Goal: Use online tool/utility: Utilize a website feature to perform a specific function

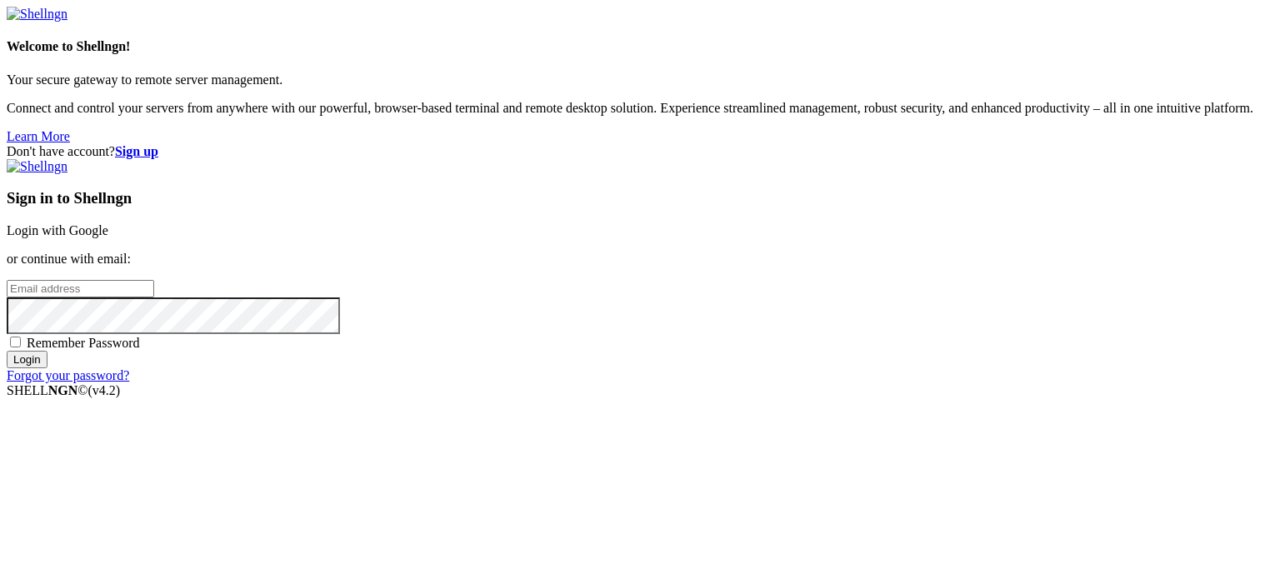
click at [108, 223] on link "Login with Google" at bounding box center [58, 230] width 102 height 14
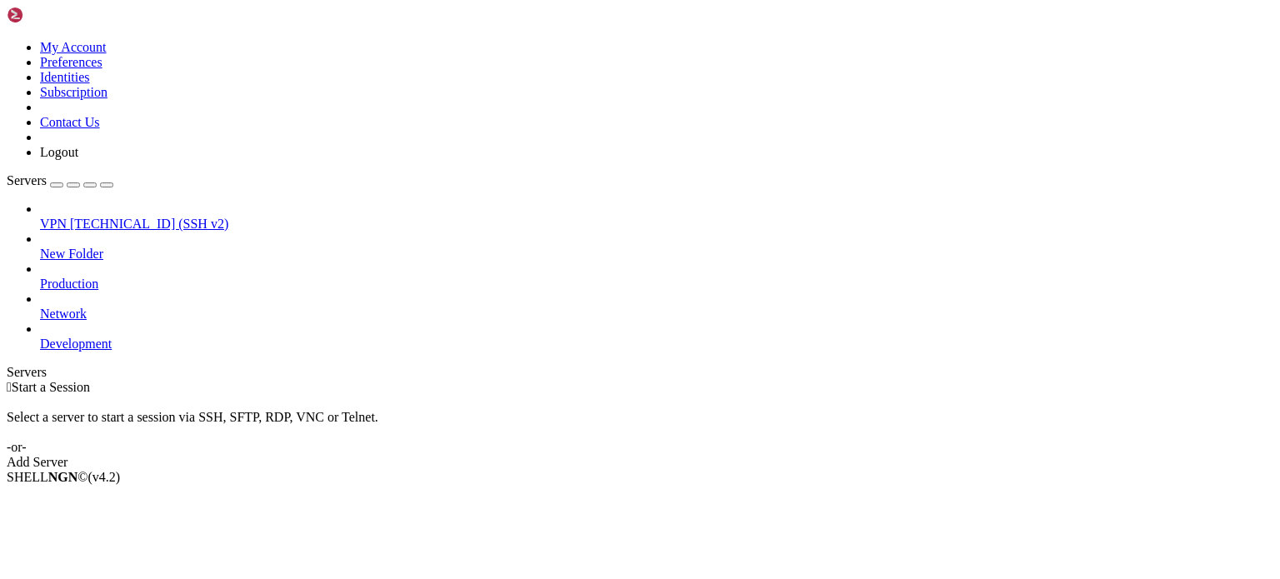
click at [103, 217] on span "[TECHNICAL_ID] (SSH v2)" at bounding box center [149, 224] width 158 height 14
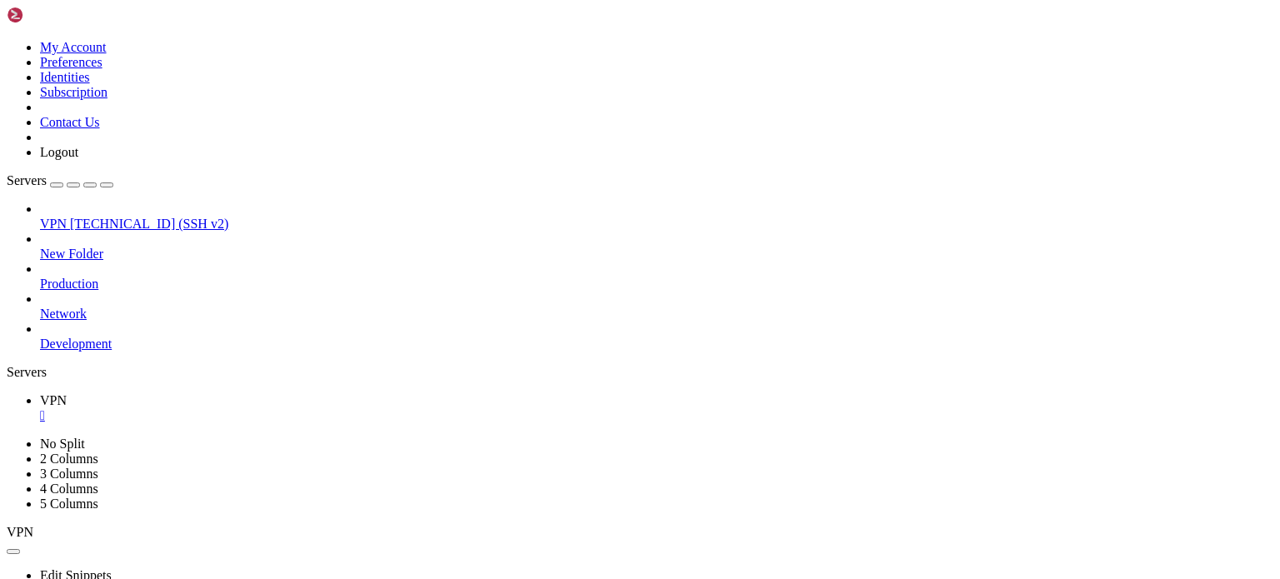
drag, startPoint x: 210, startPoint y: 790, endPoint x: 188, endPoint y: 799, distance: 23.5
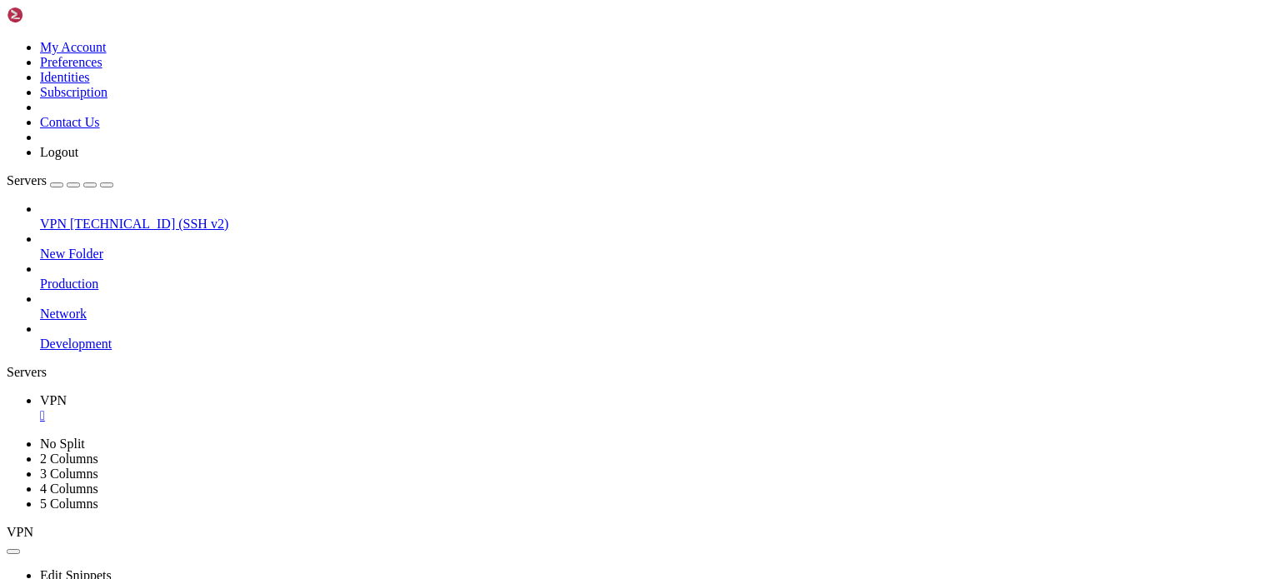
drag, startPoint x: 268, startPoint y: 1141, endPoint x: 13, endPoint y: 1140, distance: 255.9
drag, startPoint x: 15, startPoint y: 1112, endPoint x: 271, endPoint y: 1125, distance: 256.3
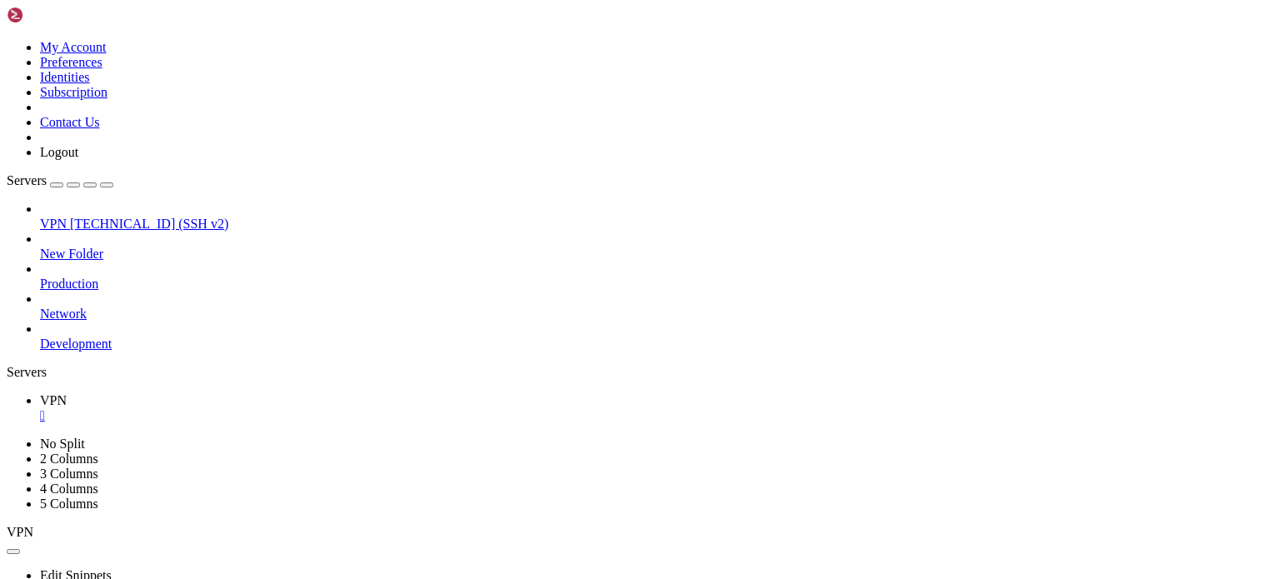
drag, startPoint x: 392, startPoint y: 1145, endPoint x: 163, endPoint y: 1101, distance: 233.5
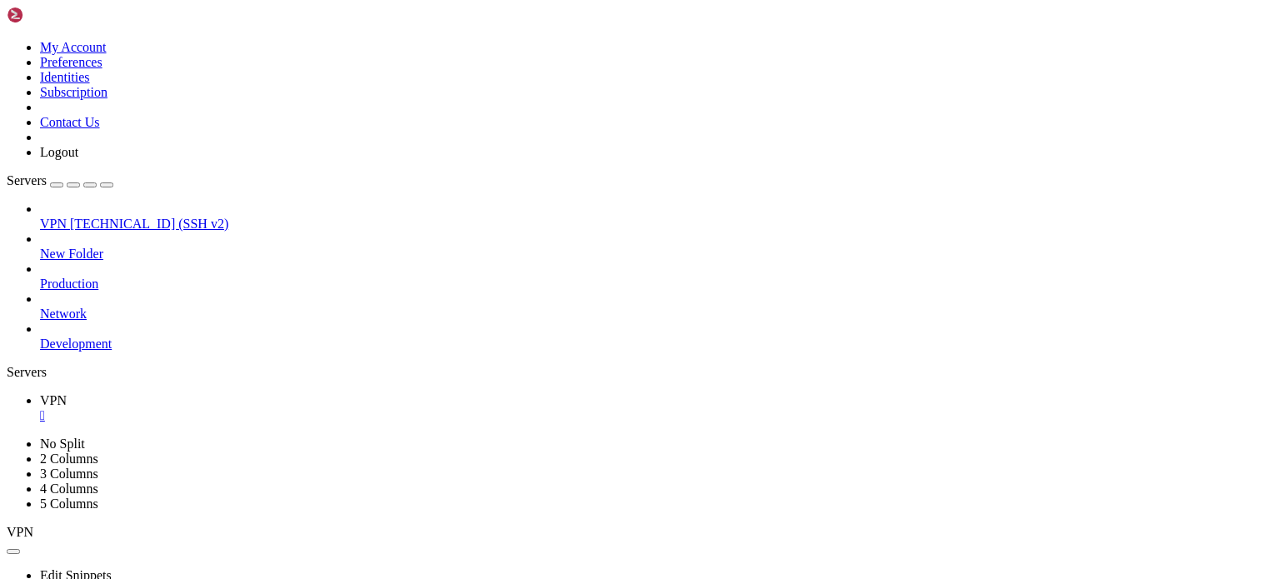
drag, startPoint x: 215, startPoint y: 1147, endPoint x: 16, endPoint y: 1115, distance: 201.9
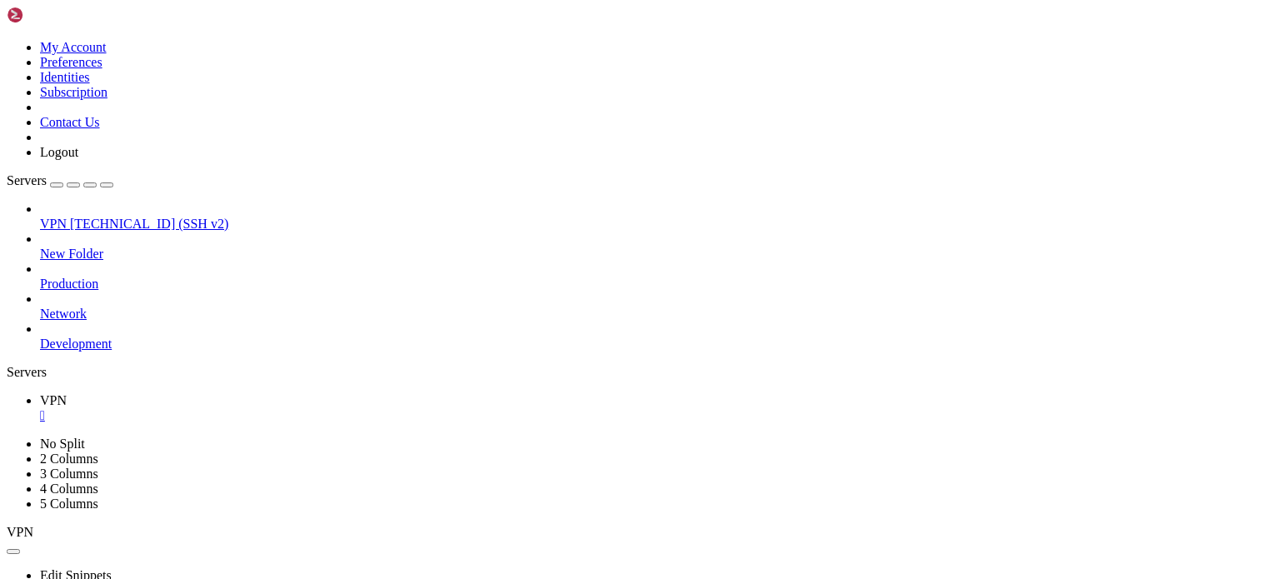
drag, startPoint x: 286, startPoint y: 1099, endPoint x: 159, endPoint y: 1095, distance: 126.8
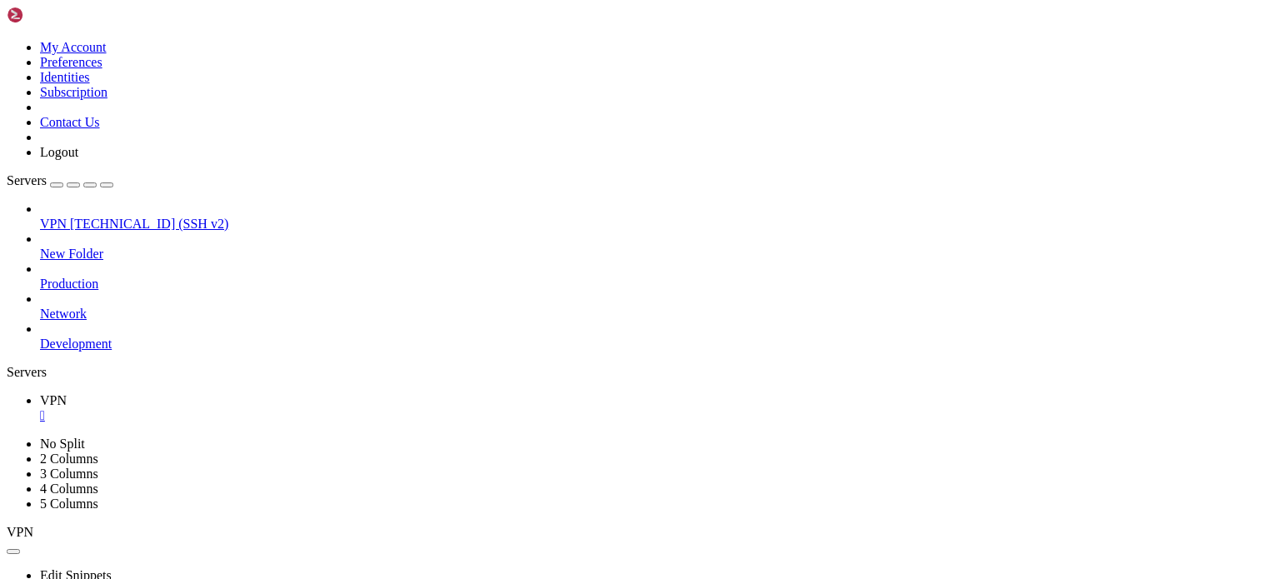
scroll to position [2636, 0]
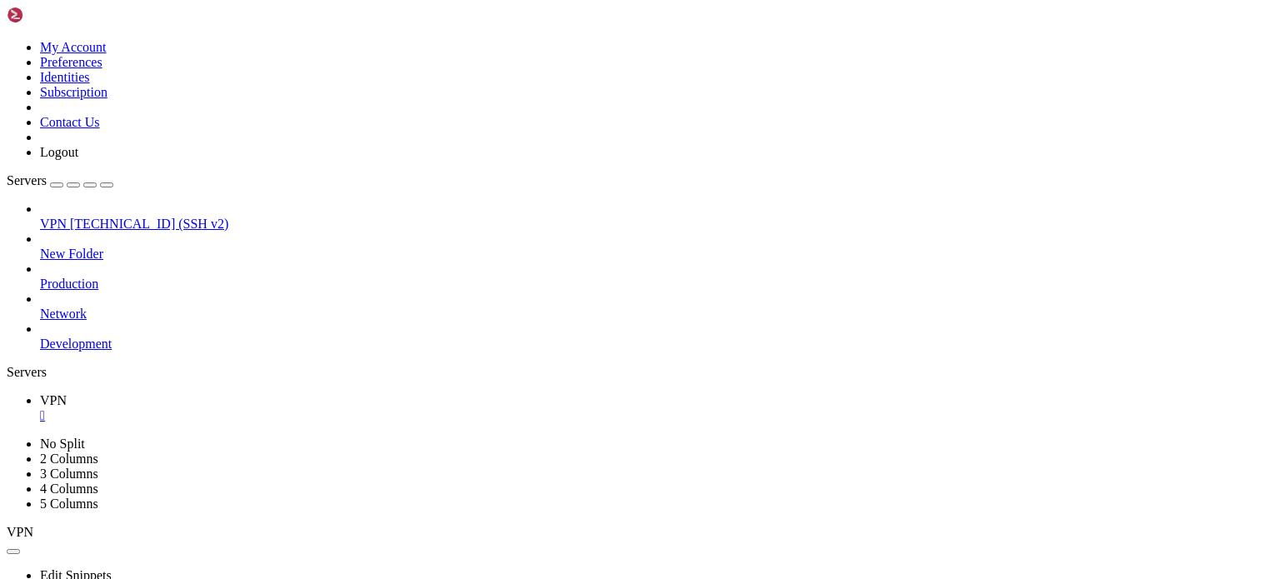
scroll to position [2664, 0]
drag, startPoint x: 129, startPoint y: 1139, endPoint x: 162, endPoint y: 1128, distance: 34.3
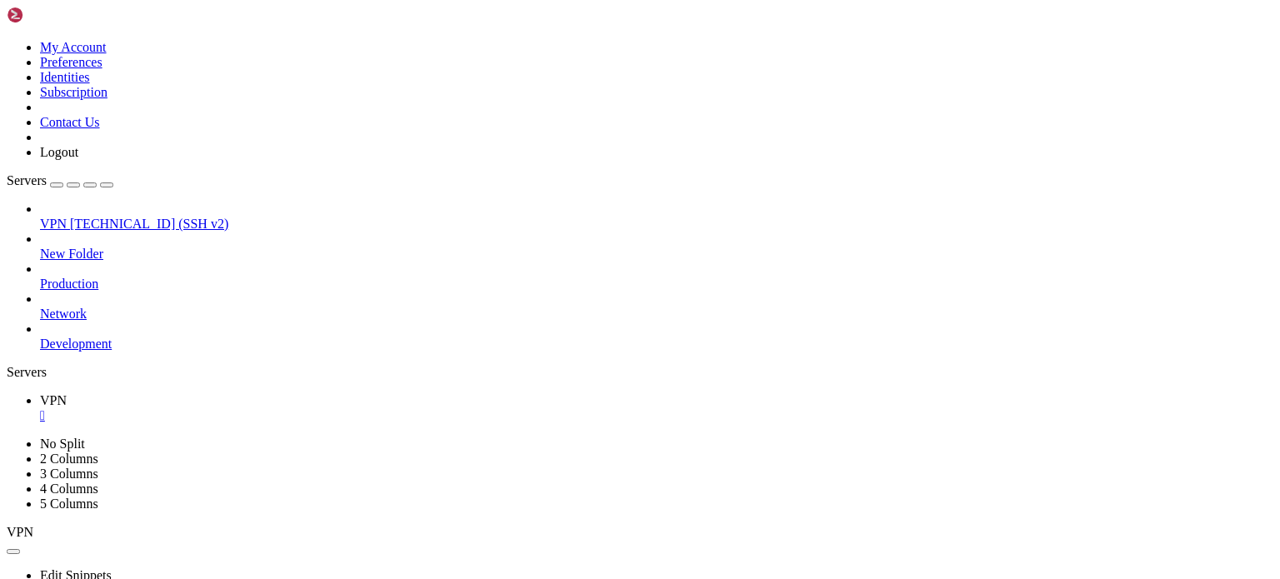
drag, startPoint x: 193, startPoint y: 1152, endPoint x: 177, endPoint y: 1152, distance: 16.7
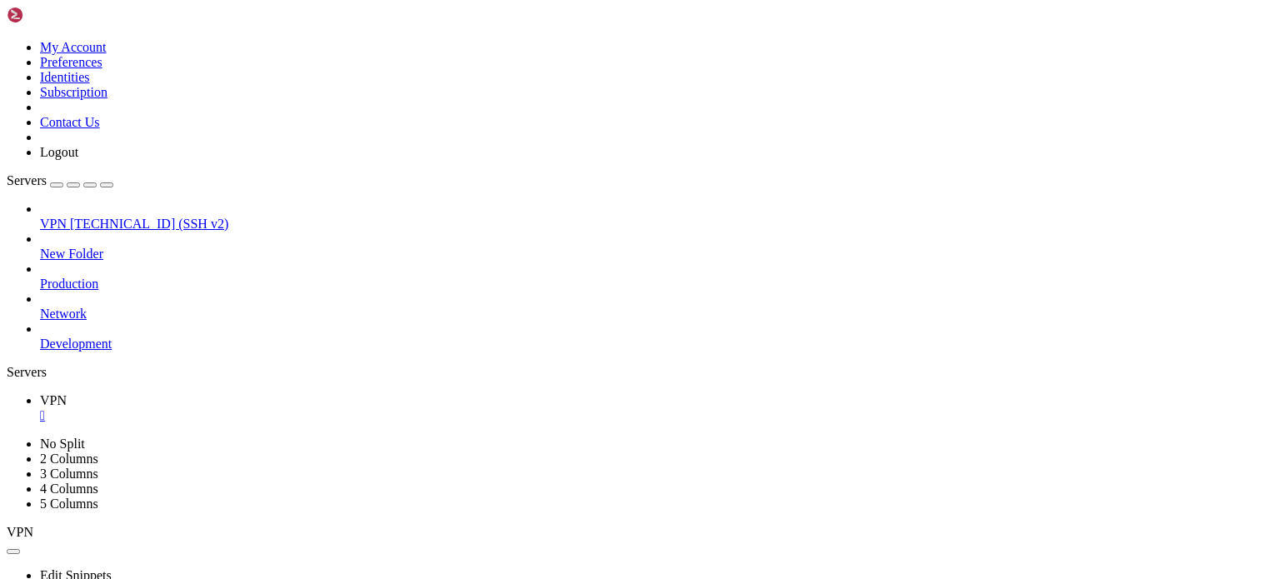
drag, startPoint x: 21, startPoint y: 718, endPoint x: 93, endPoint y: 710, distance: 72.1
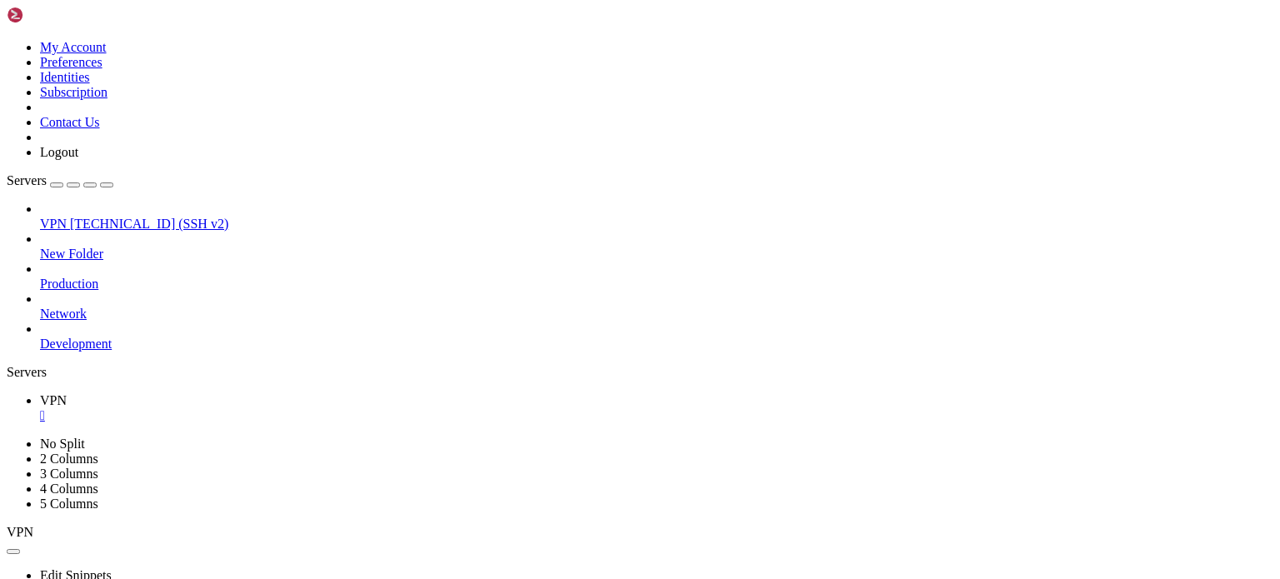
drag, startPoint x: 35, startPoint y: 727, endPoint x: 589, endPoint y: 753, distance: 555.0
drag, startPoint x: 476, startPoint y: 1147, endPoint x: 163, endPoint y: 1139, distance: 312.7
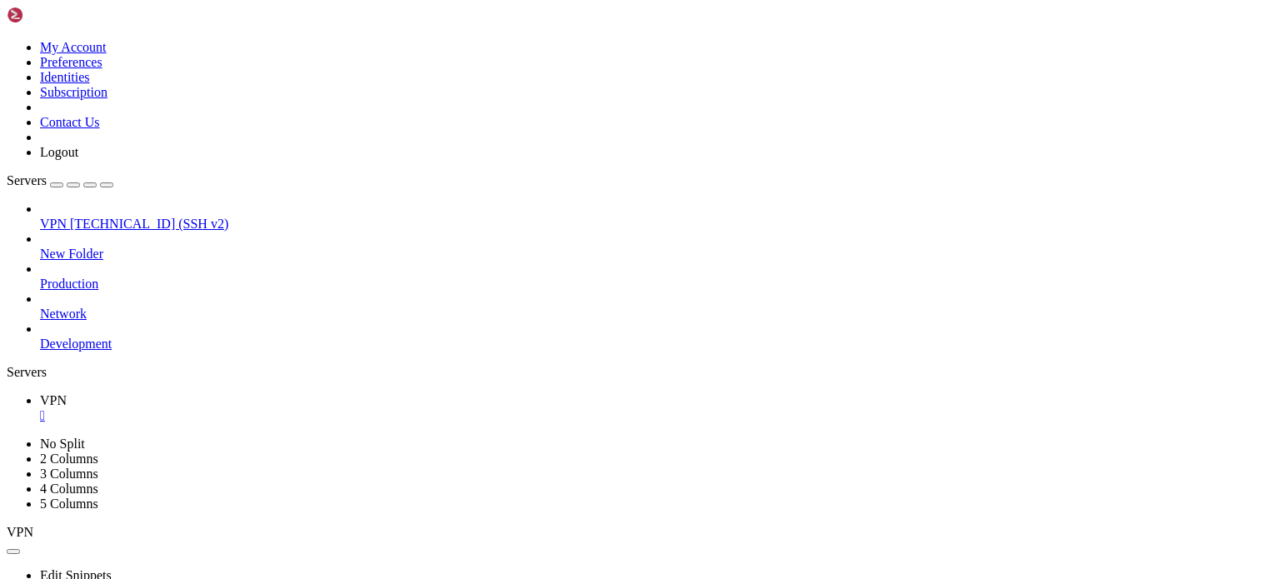
scroll to position [2239, 0]
drag, startPoint x: 220, startPoint y: 1155, endPoint x: 202, endPoint y: 1153, distance: 18.4
drag, startPoint x: 103, startPoint y: 701, endPoint x: 103, endPoint y: 711, distance: 10.0
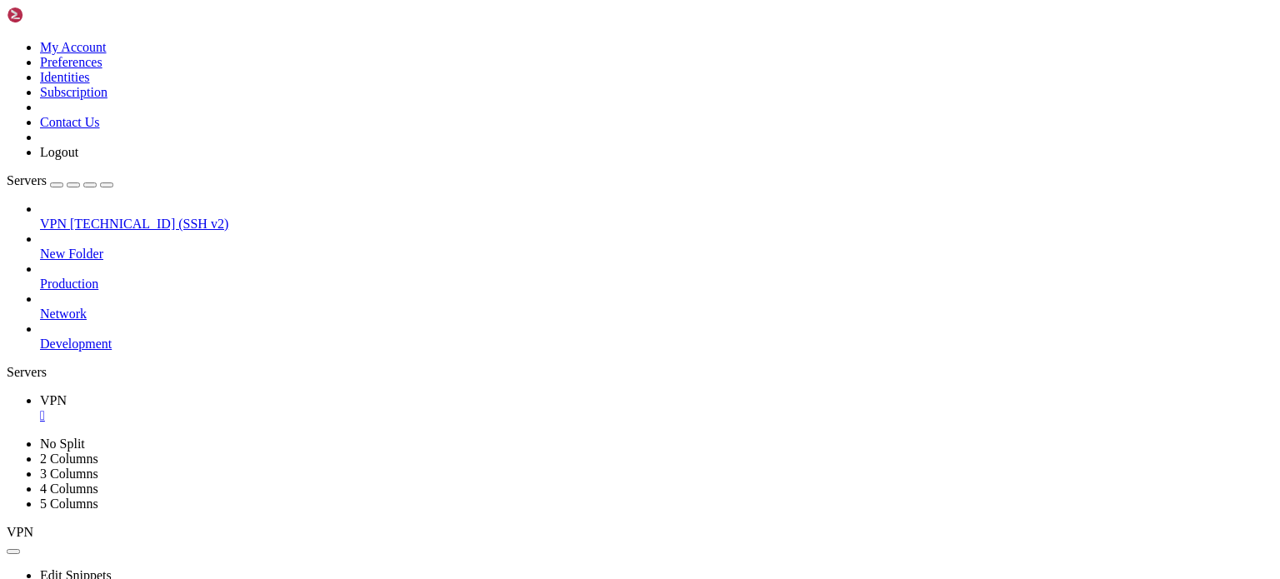
drag, startPoint x: 73, startPoint y: 721, endPoint x: 55, endPoint y: 790, distance: 71.6
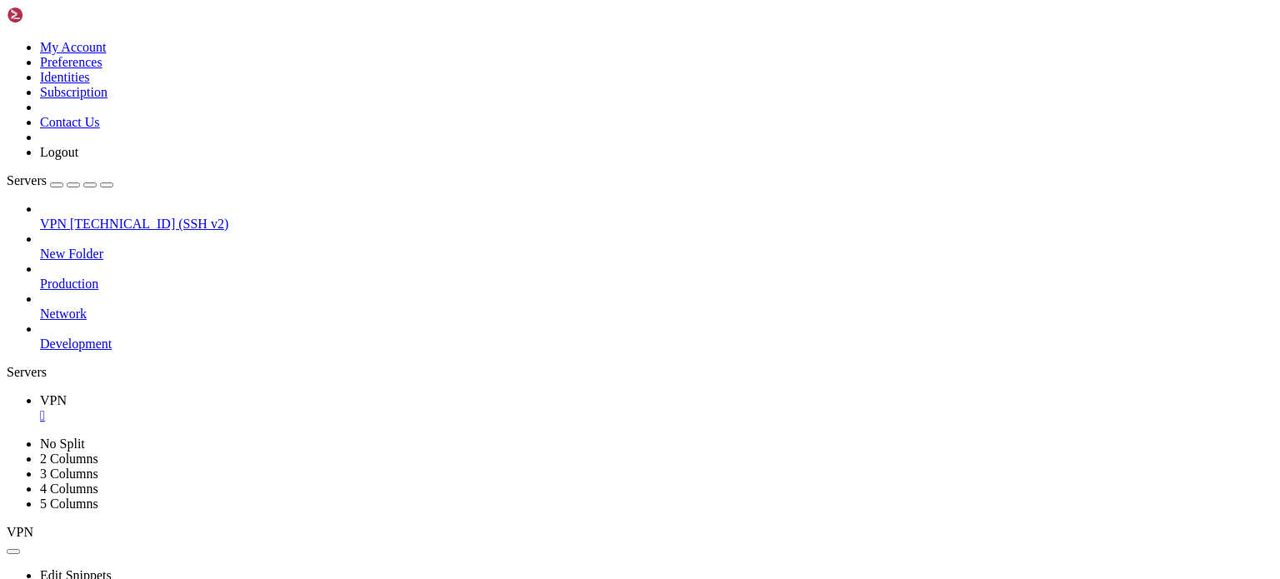
drag, startPoint x: 327, startPoint y: 1150, endPoint x: 264, endPoint y: 1147, distance: 62.6
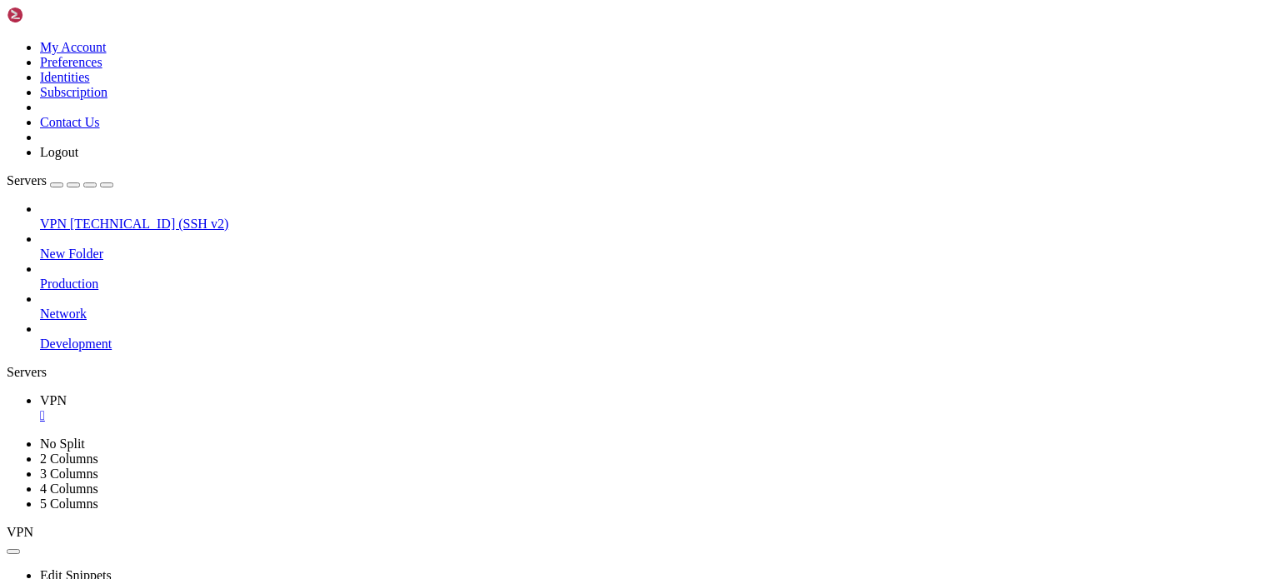
drag, startPoint x: 398, startPoint y: 1143, endPoint x: 18, endPoint y: 1090, distance: 383.7
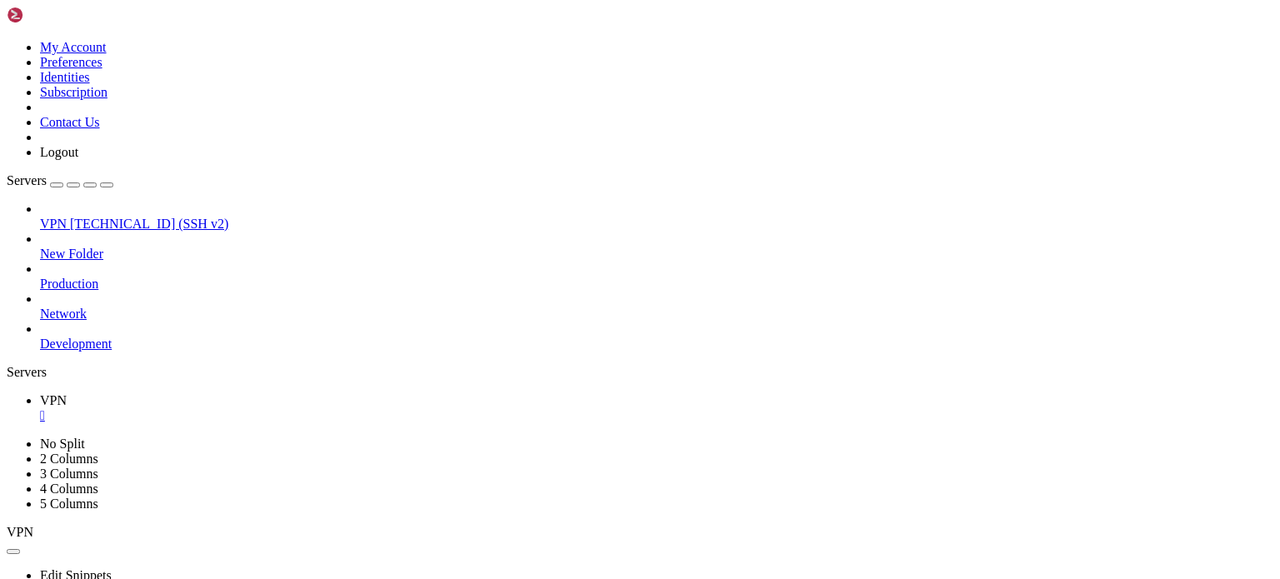
scroll to position [2664, 0]
drag, startPoint x: 194, startPoint y: 1156, endPoint x: 183, endPoint y: 1155, distance: 11.8
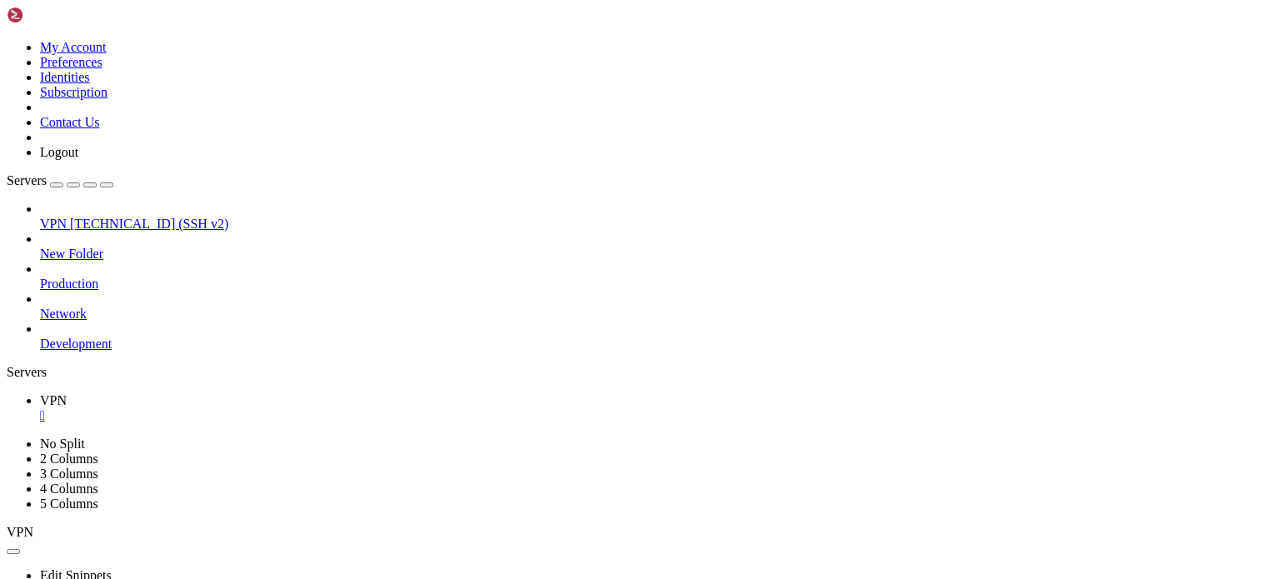
scroll to position [10402, 0]
drag, startPoint x: 203, startPoint y: 1160, endPoint x: 178, endPoint y: 1159, distance: 25.1
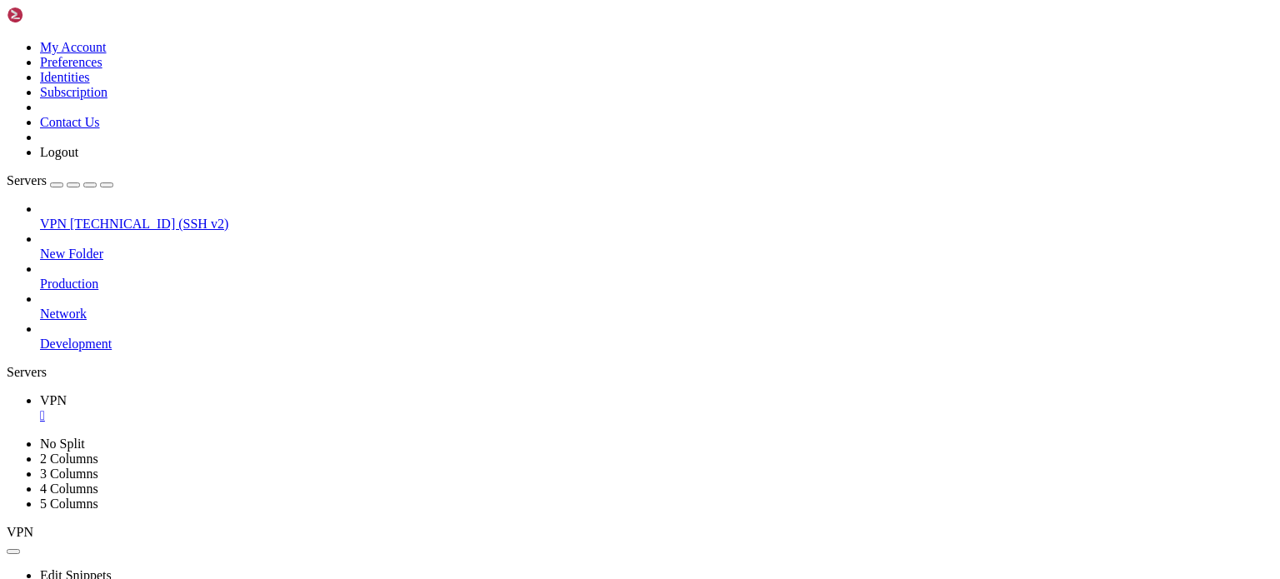
drag, startPoint x: 213, startPoint y: 1129, endPoint x: 92, endPoint y: 1152, distance: 123.1
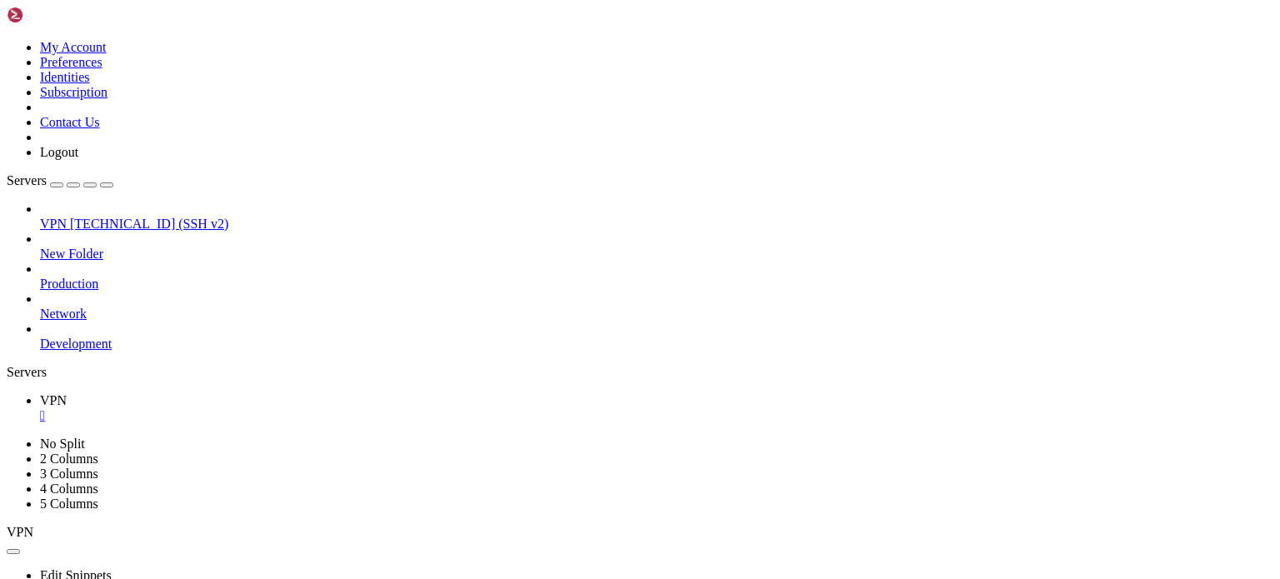
drag, startPoint x: 206, startPoint y: 1155, endPoint x: 159, endPoint y: 1154, distance: 46.7
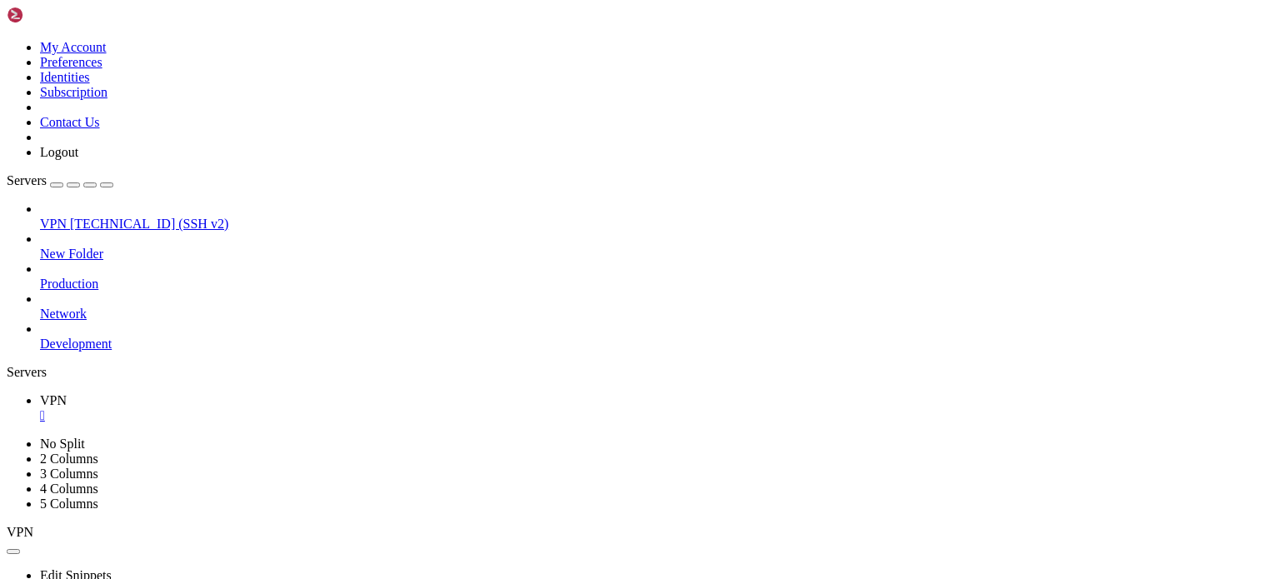
drag, startPoint x: 66, startPoint y: 724, endPoint x: 38, endPoint y: 920, distance: 197.8
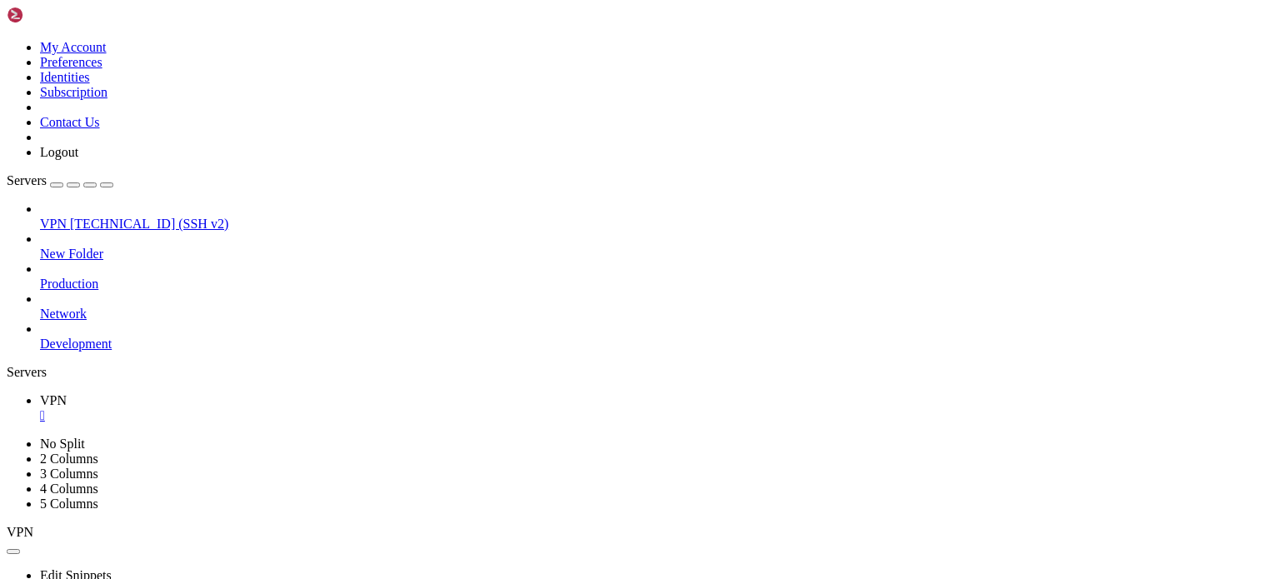
drag, startPoint x: 179, startPoint y: 1163, endPoint x: 160, endPoint y: 1158, distance: 19.8
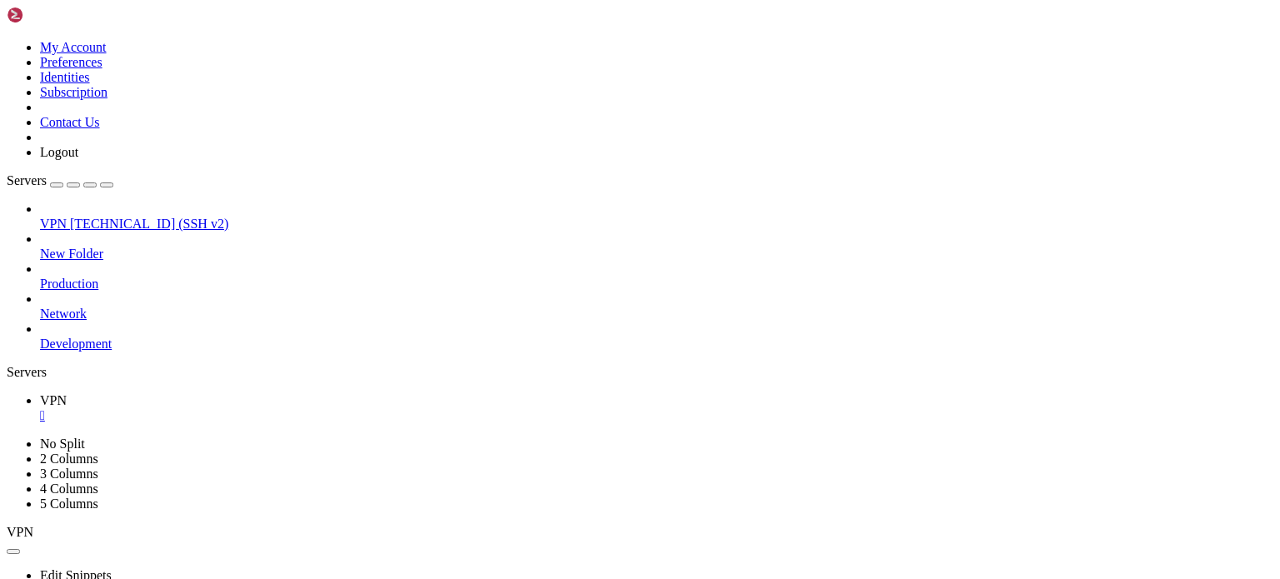
drag, startPoint x: 199, startPoint y: 1035, endPoint x: 164, endPoint y: 1036, distance: 35.0
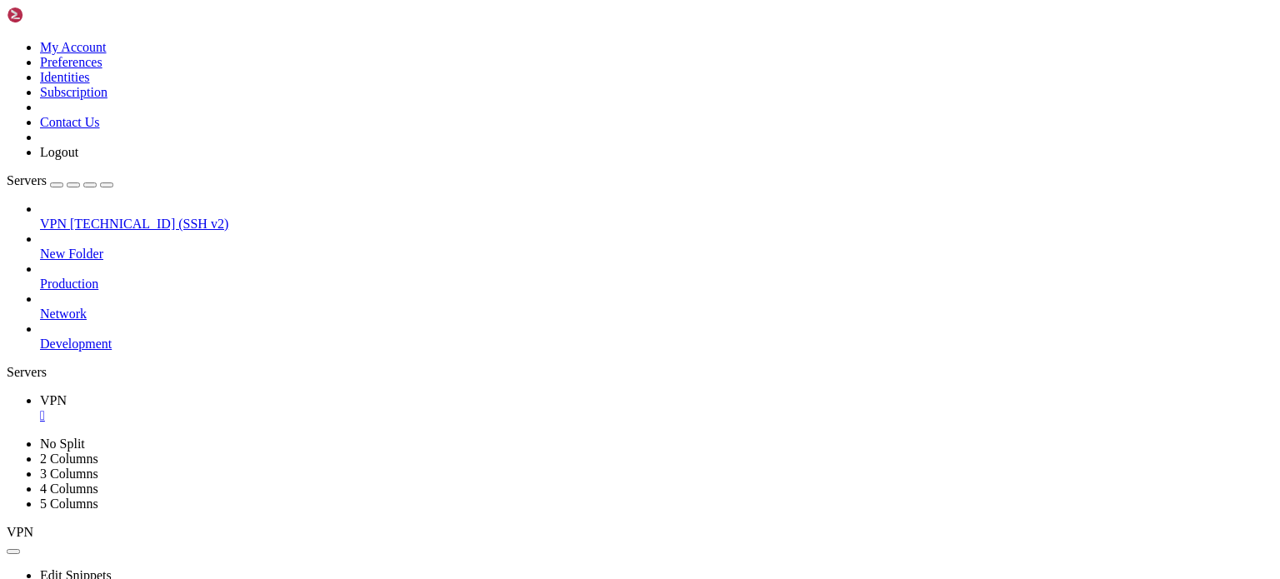
drag, startPoint x: 169, startPoint y: 1160, endPoint x: 143, endPoint y: 1160, distance: 26.7
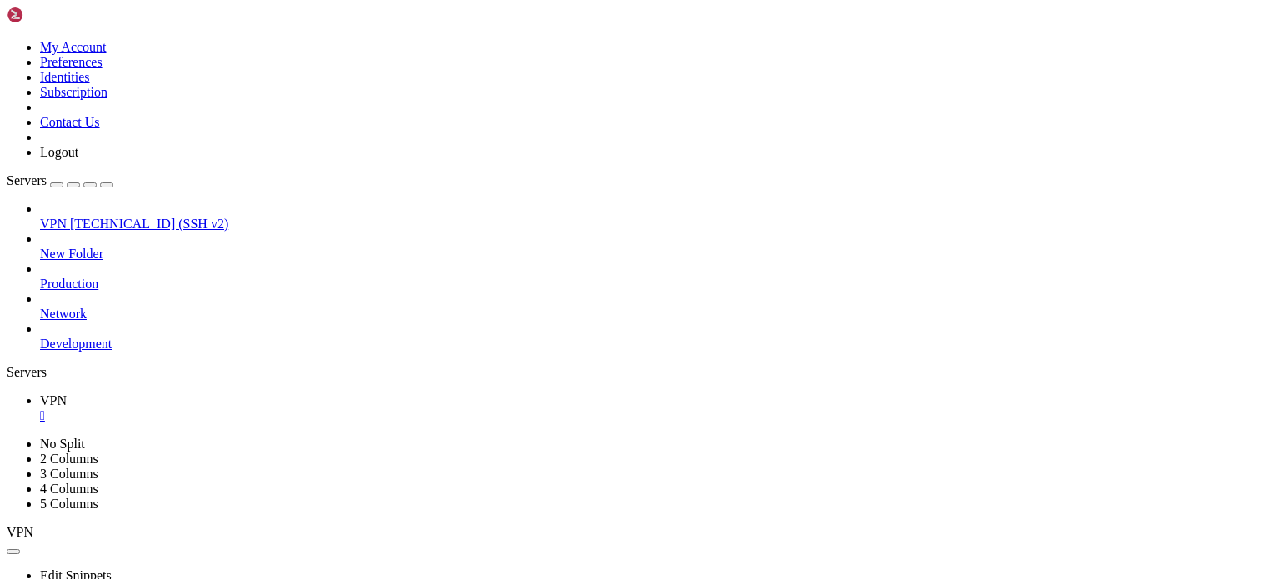
drag, startPoint x: 187, startPoint y: 1158, endPoint x: 458, endPoint y: 1155, distance: 271.8
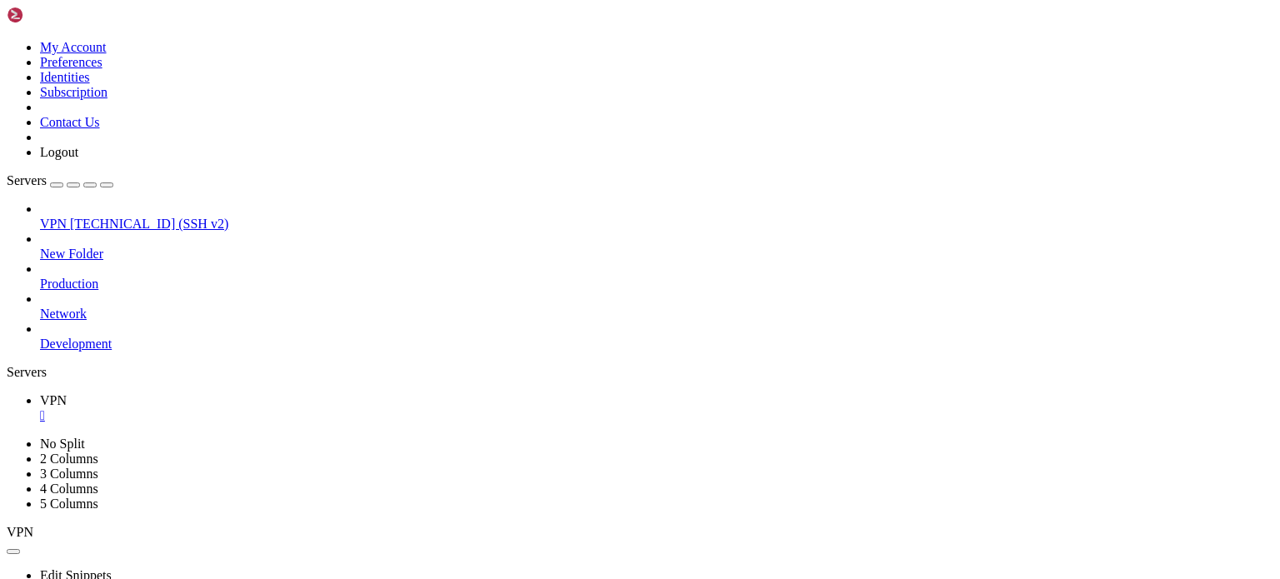
drag, startPoint x: 764, startPoint y: 1143, endPoint x: 13, endPoint y: 1000, distance: 764.5
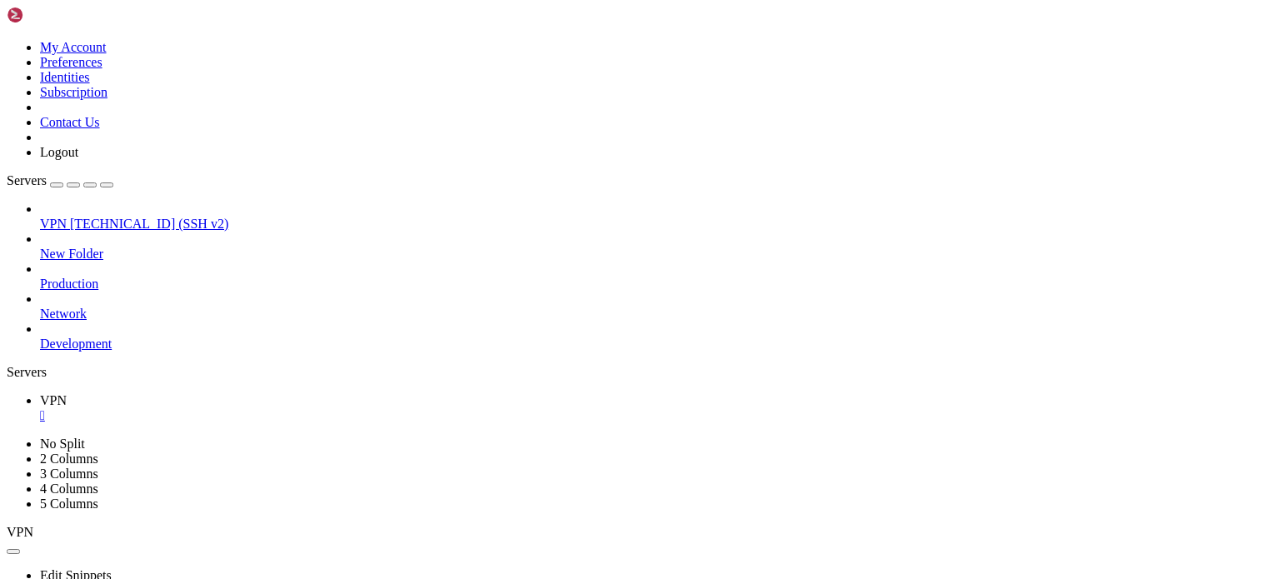
scroll to position [11493, 0]
